Goal: Task Accomplishment & Management: Use online tool/utility

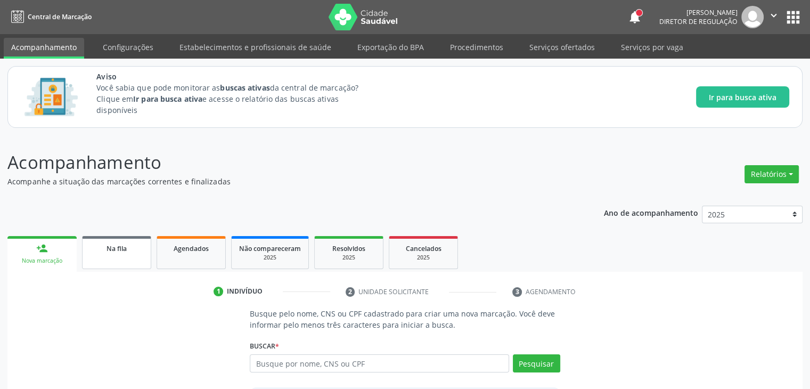
click at [128, 251] on div "Na fila" at bounding box center [116, 247] width 53 height 11
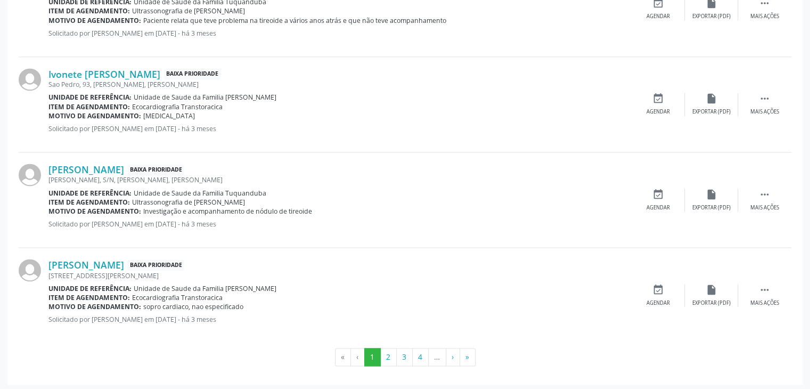
scroll to position [1503, 0]
click at [390, 358] on button "2" at bounding box center [388, 357] width 17 height 18
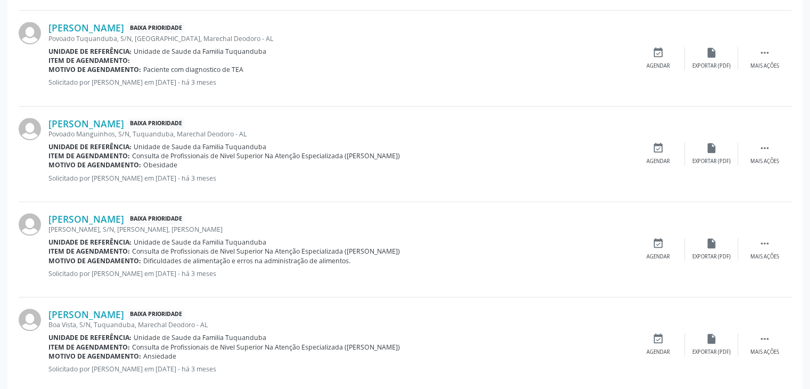
scroll to position [984, 0]
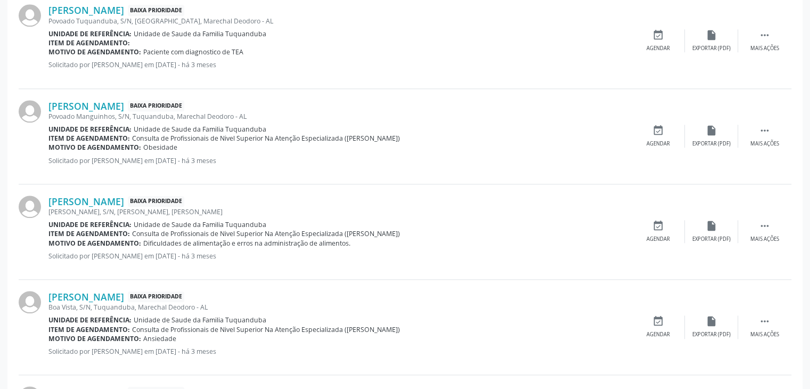
click at [345, 271] on div "[PERSON_NAME] Baixa Prioridade [PERSON_NAME], S/N, [PERSON_NAME], Marechal Deod…" at bounding box center [405, 231] width 772 height 95
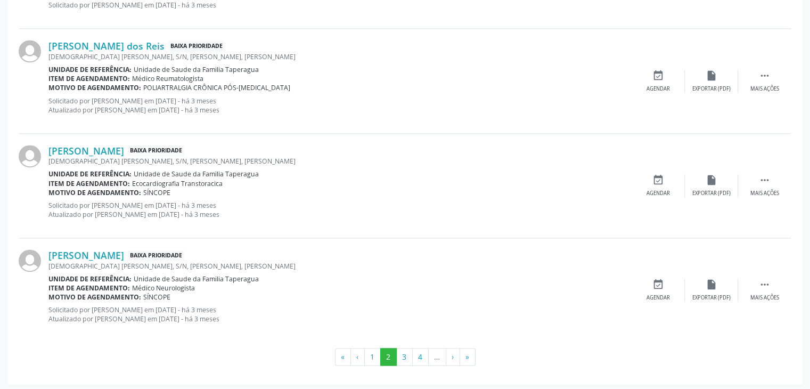
scroll to position [1519, 0]
click at [408, 362] on button "3" at bounding box center [404, 358] width 17 height 18
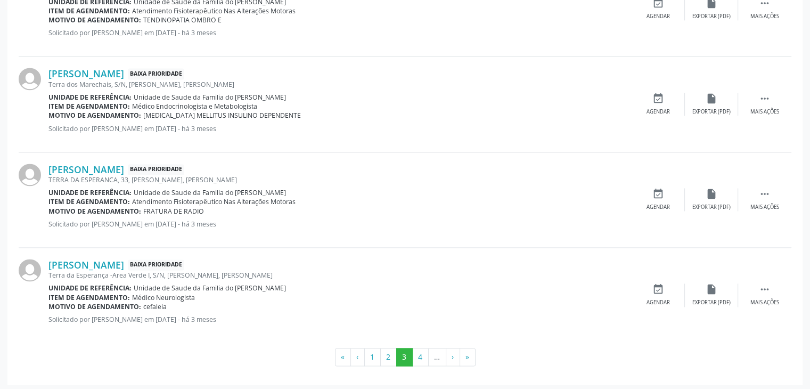
scroll to position [1493, 0]
click at [420, 356] on button "4" at bounding box center [420, 357] width 17 height 18
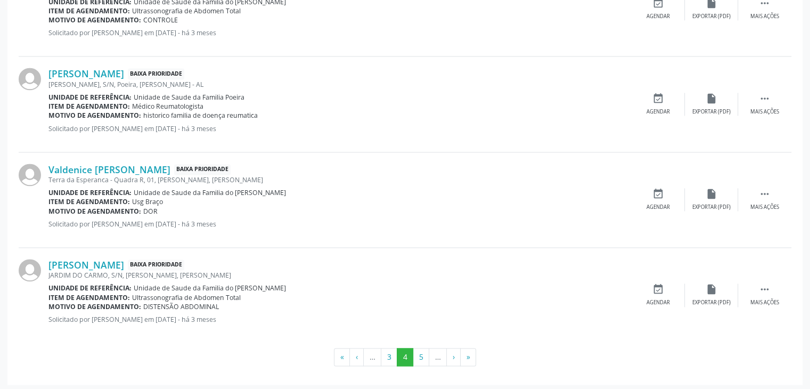
scroll to position [1492, 0]
click at [428, 360] on button "5" at bounding box center [421, 357] width 17 height 18
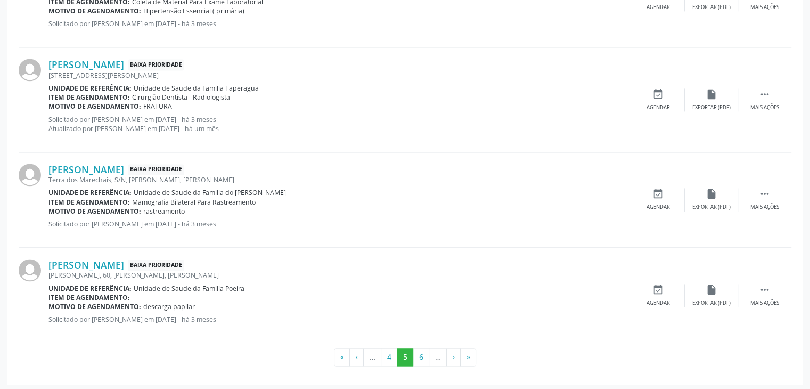
scroll to position [1501, 0]
click at [423, 354] on button "6" at bounding box center [421, 357] width 17 height 18
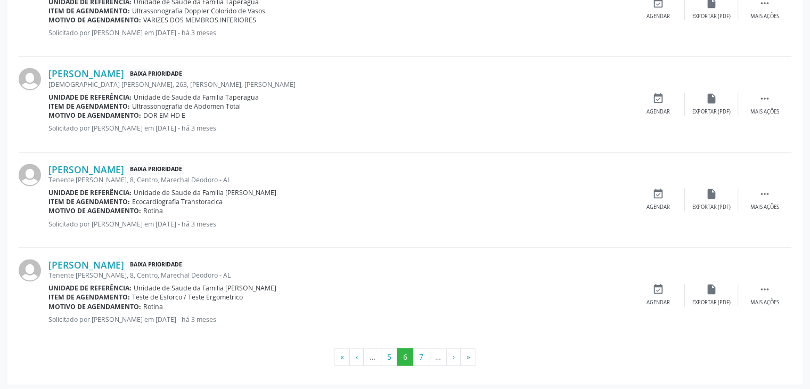
scroll to position [1483, 0]
click at [422, 358] on button "7" at bounding box center [421, 358] width 17 height 18
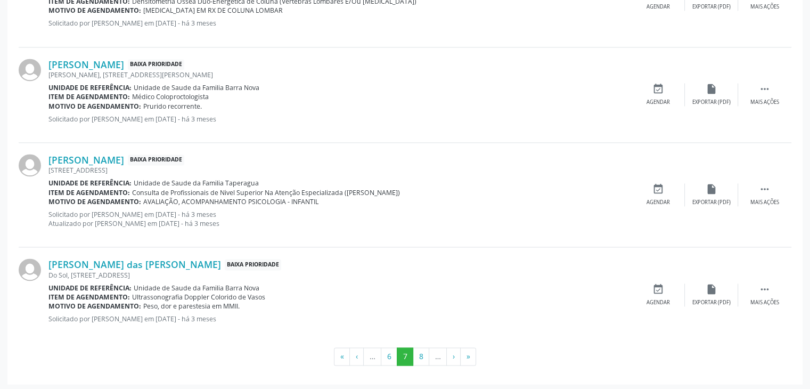
scroll to position [1511, 0]
click at [417, 353] on button "8" at bounding box center [421, 357] width 17 height 18
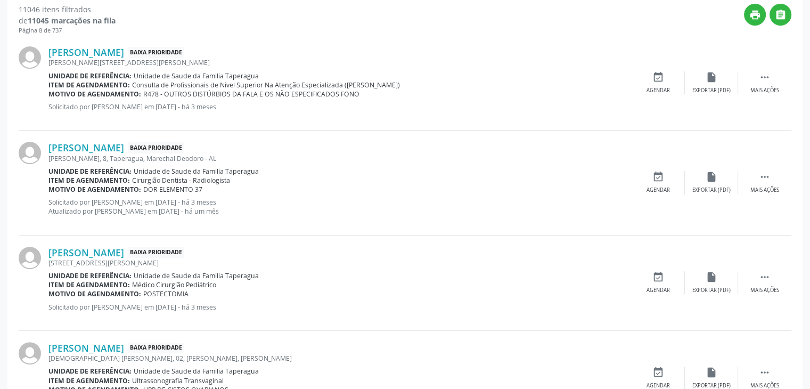
scroll to position [360, 0]
click at [655, 178] on icon "event_available" at bounding box center [658, 177] width 12 height 12
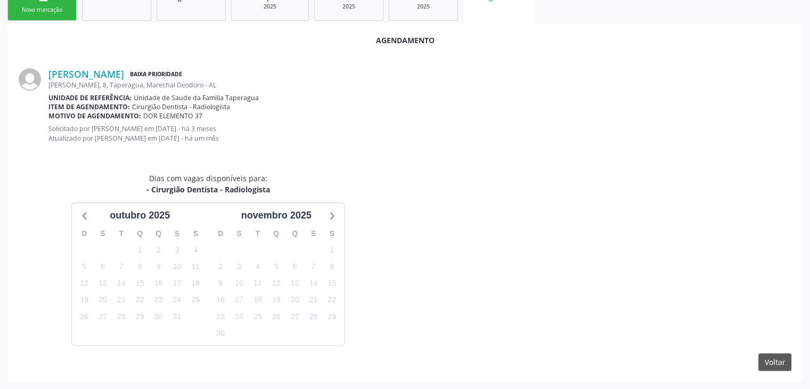
scroll to position [282, 0]
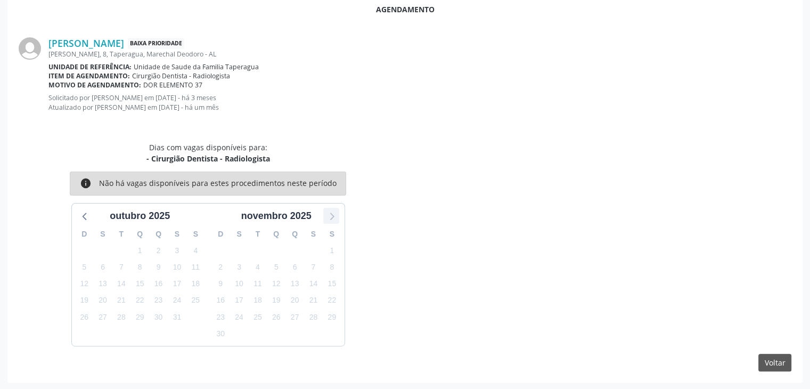
click at [330, 216] on icon at bounding box center [331, 216] width 14 height 14
click at [81, 211] on icon at bounding box center [85, 216] width 14 height 14
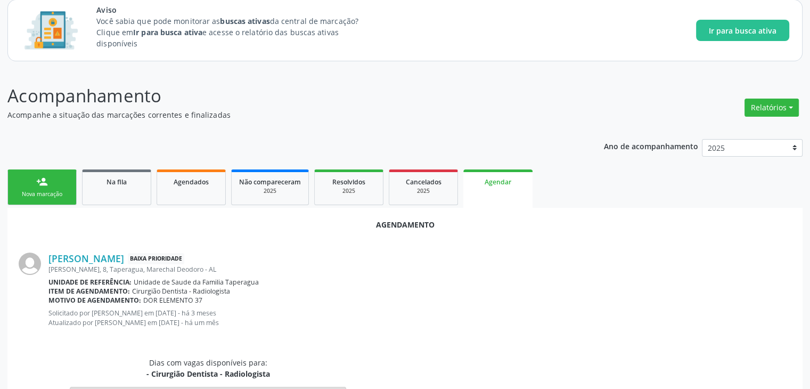
scroll to position [65, 0]
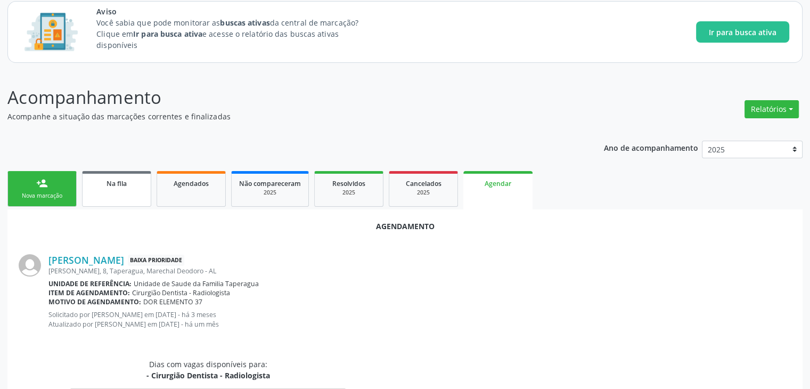
click at [134, 182] on div "Na fila" at bounding box center [116, 182] width 53 height 11
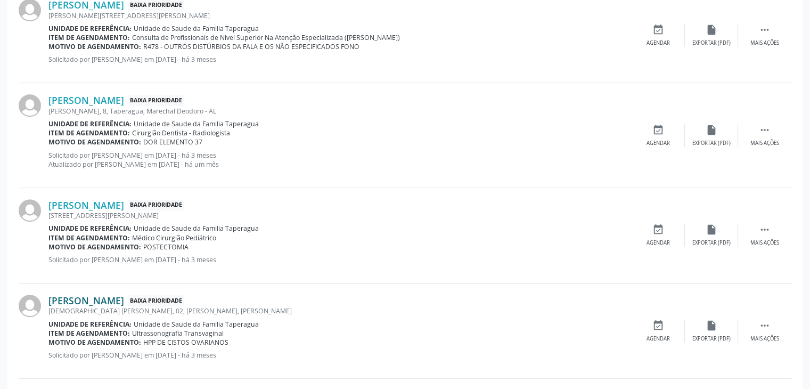
scroll to position [398, 0]
click at [710, 130] on icon "insert_drive_file" at bounding box center [711, 131] width 12 height 12
click at [770, 130] on div " Mais ações" at bounding box center [764, 136] width 53 height 23
click at [552, 131] on icon "insert_drive_file" at bounding box center [552, 131] width 12 height 12
click at [495, 135] on div "event_available Agendar" at bounding box center [498, 136] width 53 height 23
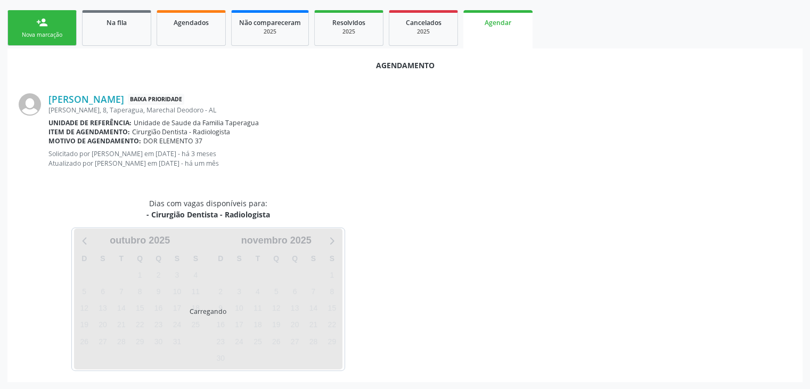
scroll to position [282, 0]
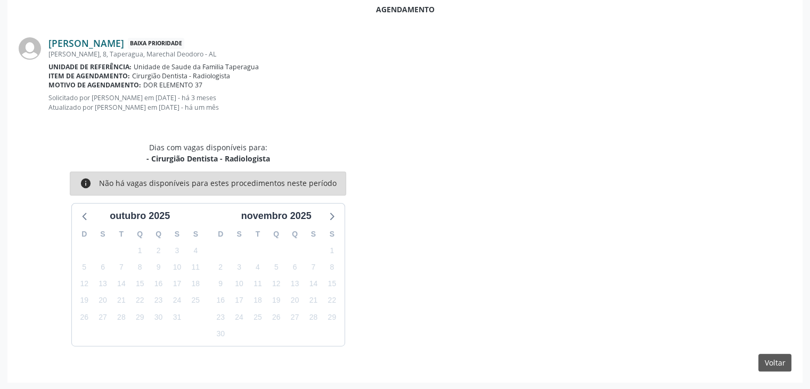
click at [100, 45] on link "[PERSON_NAME]" at bounding box center [86, 43] width 76 height 12
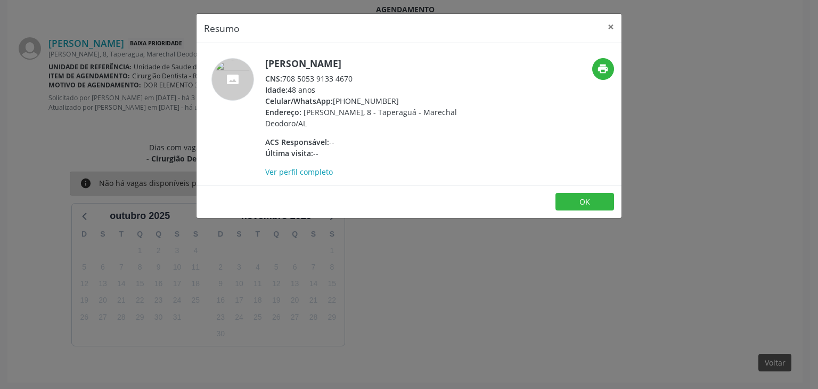
drag, startPoint x: 397, startPoint y: 102, endPoint x: 350, endPoint y: 103, distance: 47.4
click at [350, 103] on div "Celular/WhatsApp: [PHONE_NUMBER]" at bounding box center [368, 100] width 207 height 11
copy div "99690-8306"
click at [441, 320] on div "Resumo × [PERSON_NAME] CNS: 708 5053 9133 4670 Idade: 48 anos Celular/WhatsApp:…" at bounding box center [409, 194] width 818 height 389
